Goal: Task Accomplishment & Management: Complete application form

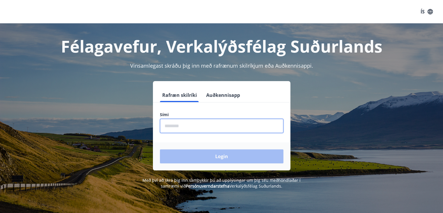
click at [172, 123] on input "phone" at bounding box center [222, 126] width 124 height 14
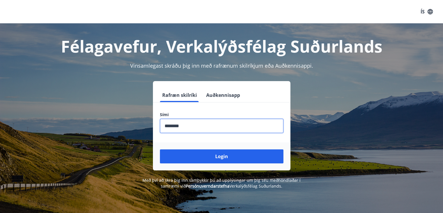
type input "********"
click at [160, 149] on button "Login" at bounding box center [222, 156] width 124 height 14
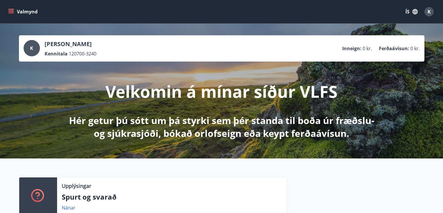
click at [11, 13] on icon "menu" at bounding box center [10, 13] width 5 height 1
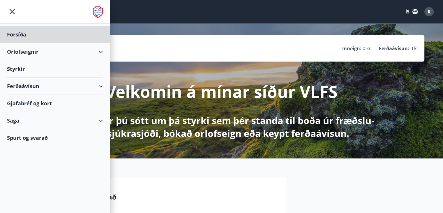
click at [14, 71] on div "Styrkir" at bounding box center [55, 68] width 96 height 17
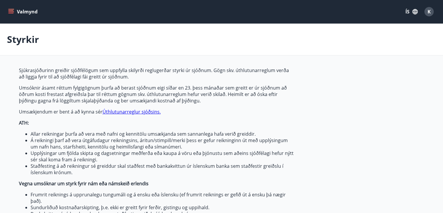
type input "***"
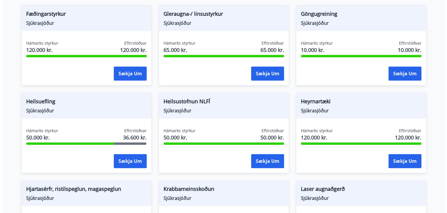
scroll to position [290, 0]
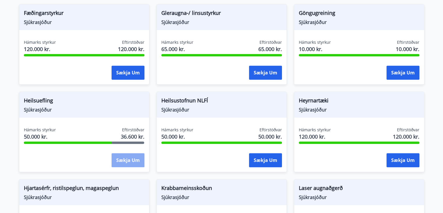
click at [128, 163] on button "Sækja um" at bounding box center [128, 160] width 33 height 14
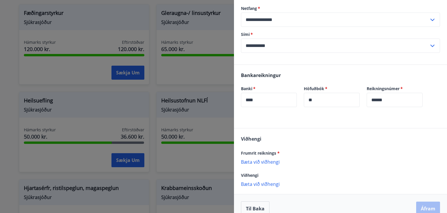
scroll to position [161, 0]
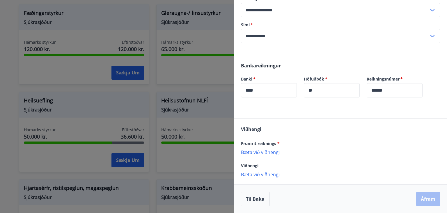
click at [262, 153] on p "Bæta við viðhengi" at bounding box center [340, 152] width 199 height 6
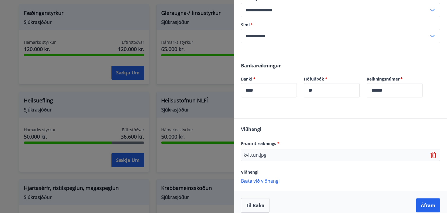
click at [267, 182] on p "Bæta við viðhengi" at bounding box center [340, 180] width 199 height 6
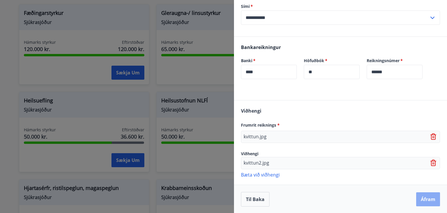
click at [426, 201] on button "Áfram" at bounding box center [429, 199] width 24 height 14
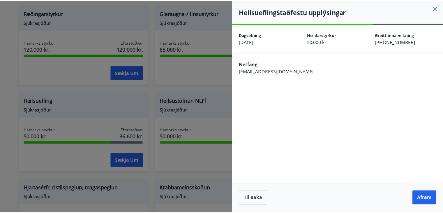
scroll to position [0, 0]
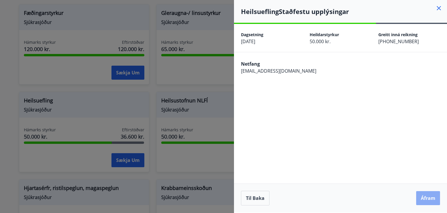
click at [427, 202] on button "Áfram" at bounding box center [429, 198] width 24 height 14
click at [433, 200] on button "Áfram" at bounding box center [429, 198] width 24 height 14
click at [378, 67] on div "Netfang [EMAIL_ADDRESS][DOMAIN_NAME]" at bounding box center [340, 66] width 213 height 29
click at [427, 202] on button "Áfram" at bounding box center [429, 198] width 24 height 14
click at [438, 8] on icon at bounding box center [439, 8] width 7 height 7
